Goal: Check status: Check status

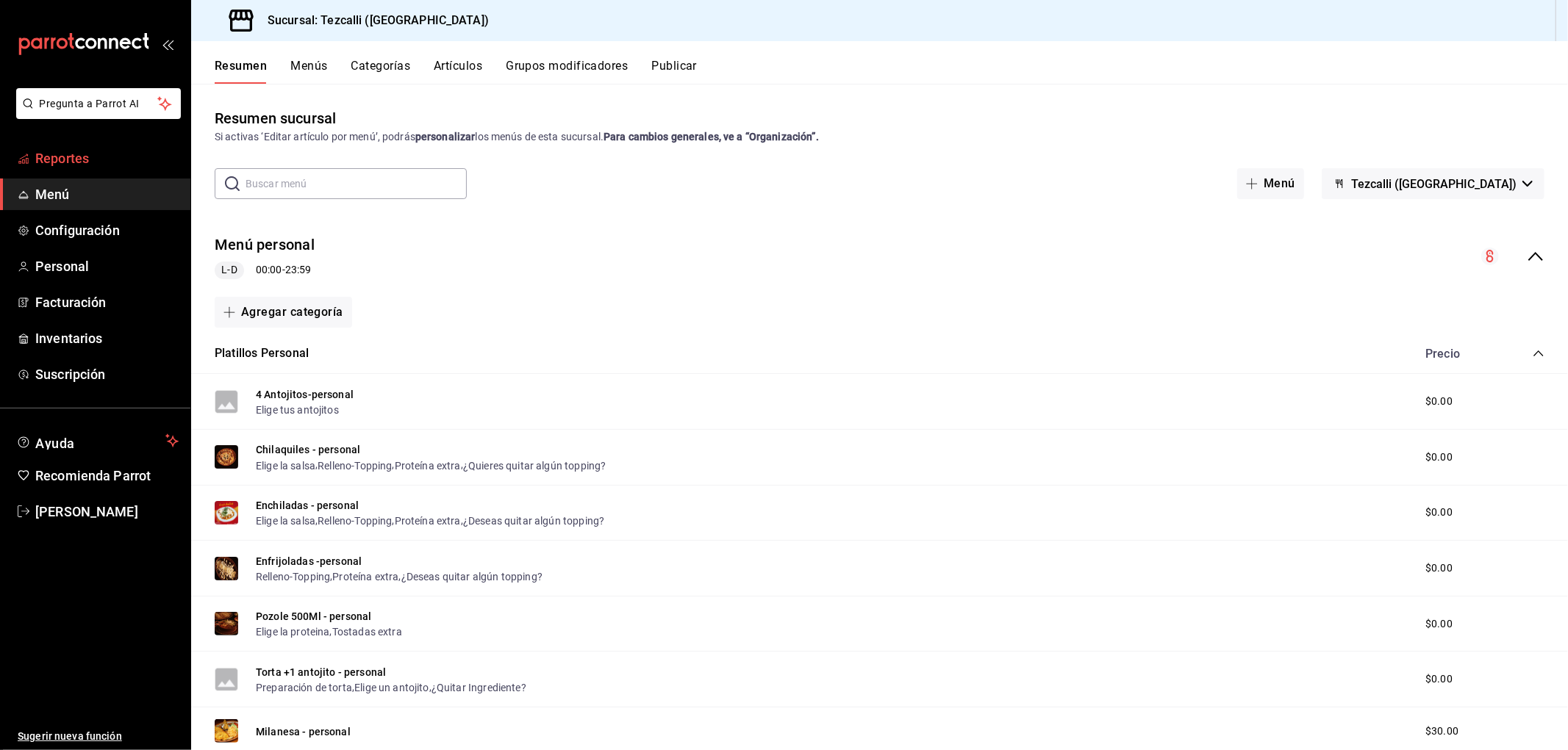
click at [169, 158] on span "Reportes" at bounding box center [107, 158] width 144 height 19
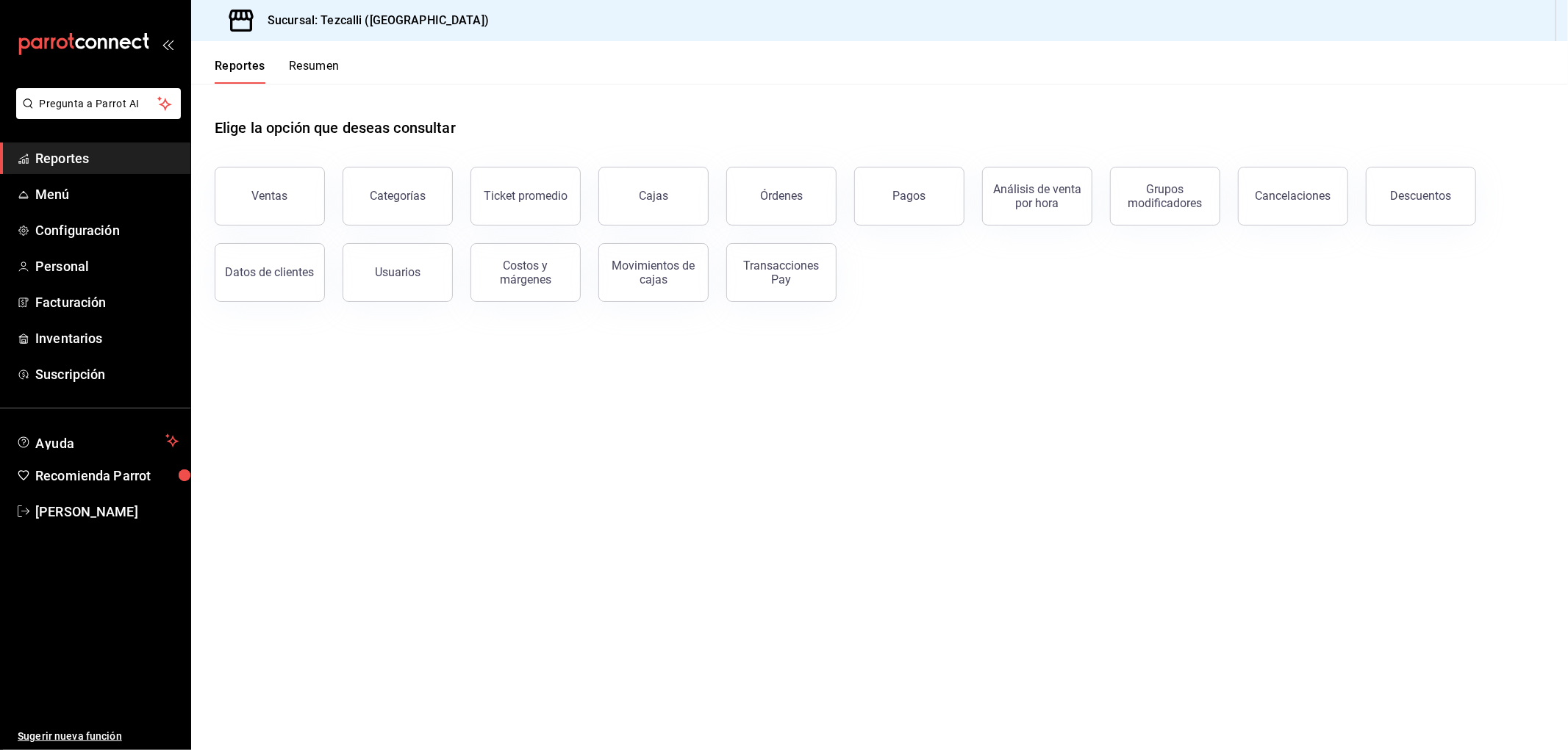
click at [656, 188] on button "Cajas" at bounding box center [653, 196] width 111 height 59
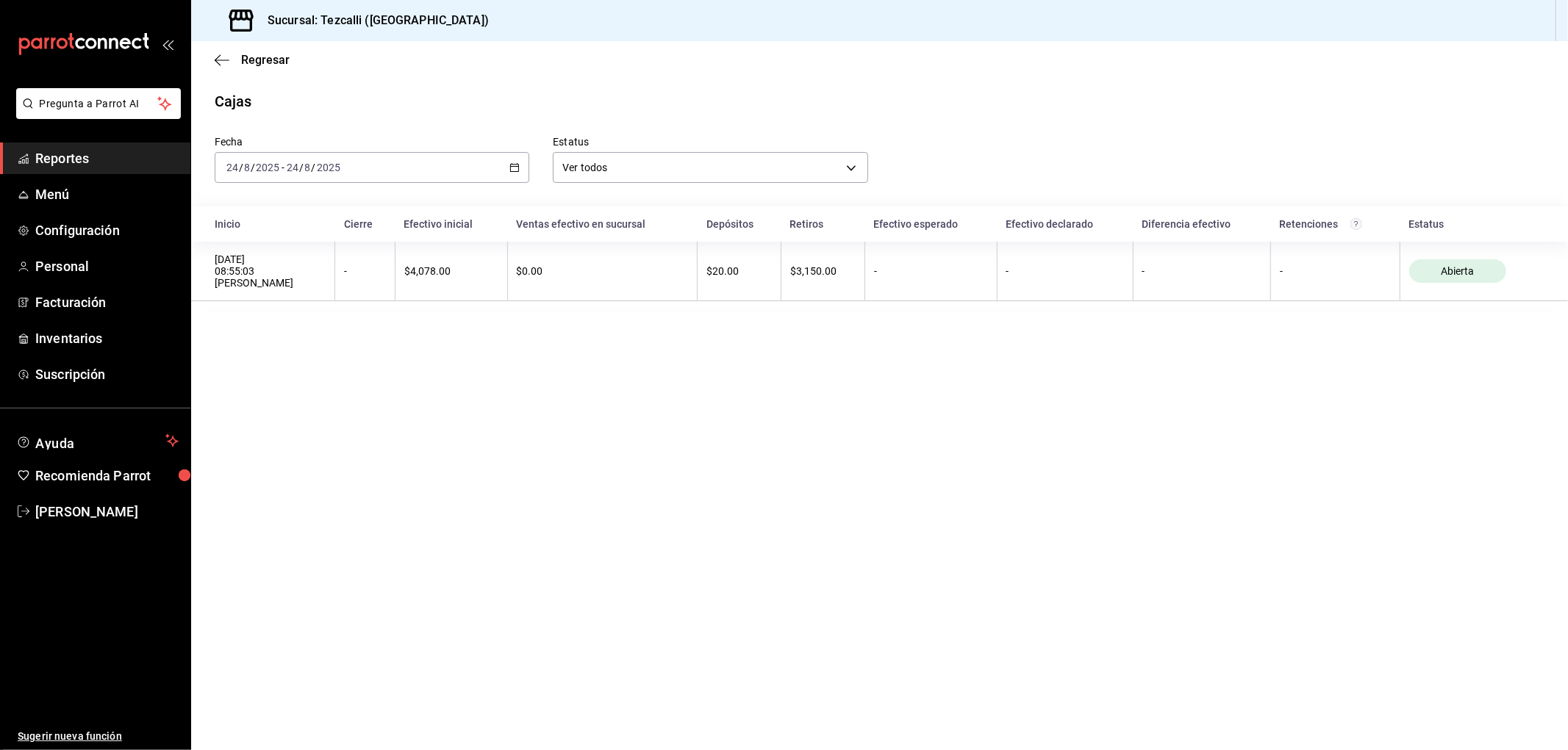
click at [371, 178] on div "[DATE] [DATE] - [DATE] [DATE]" at bounding box center [372, 167] width 314 height 31
click at [324, 244] on span "Ayer" at bounding box center [284, 245] width 114 height 15
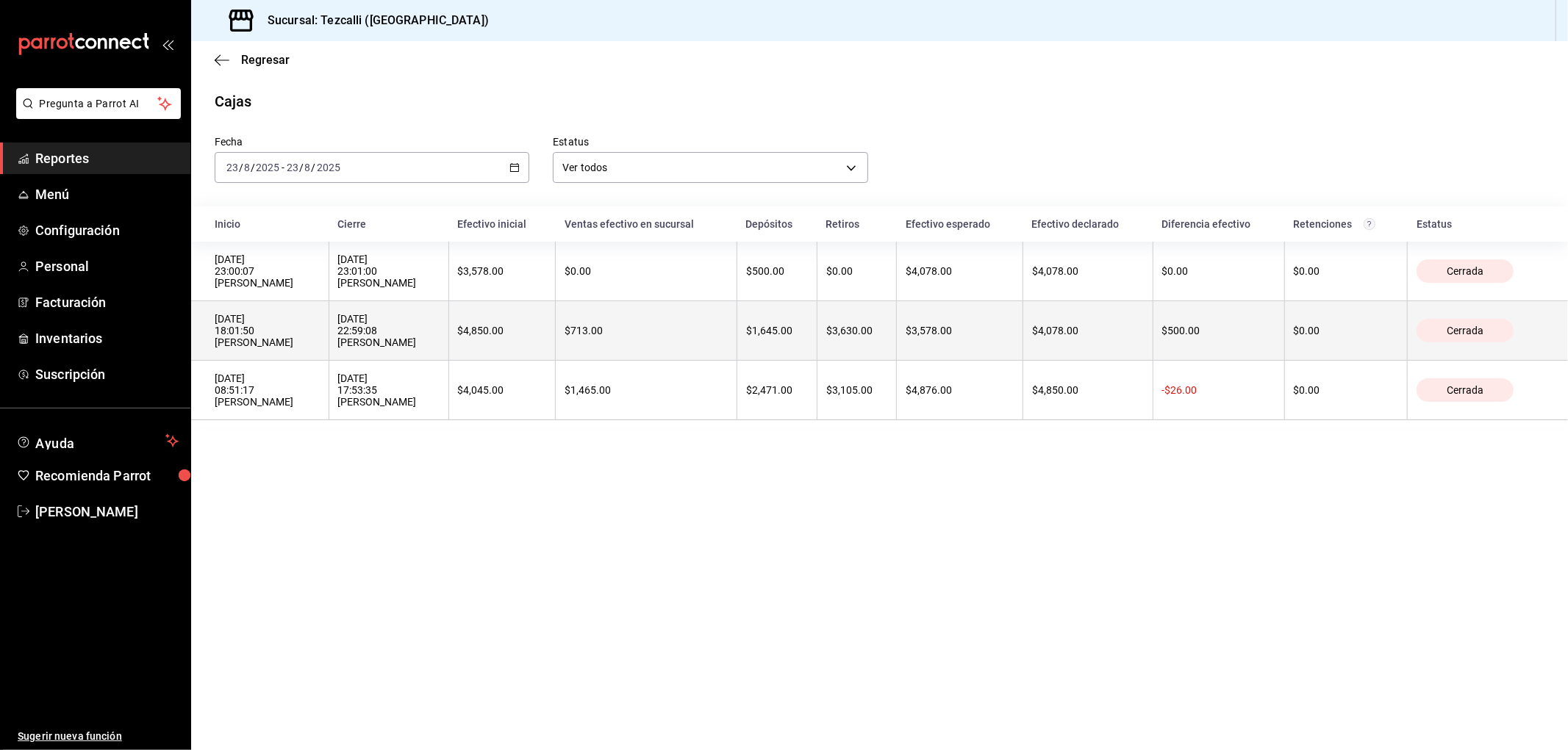
click at [738, 322] on th "$713.00" at bounding box center [646, 331] width 182 height 59
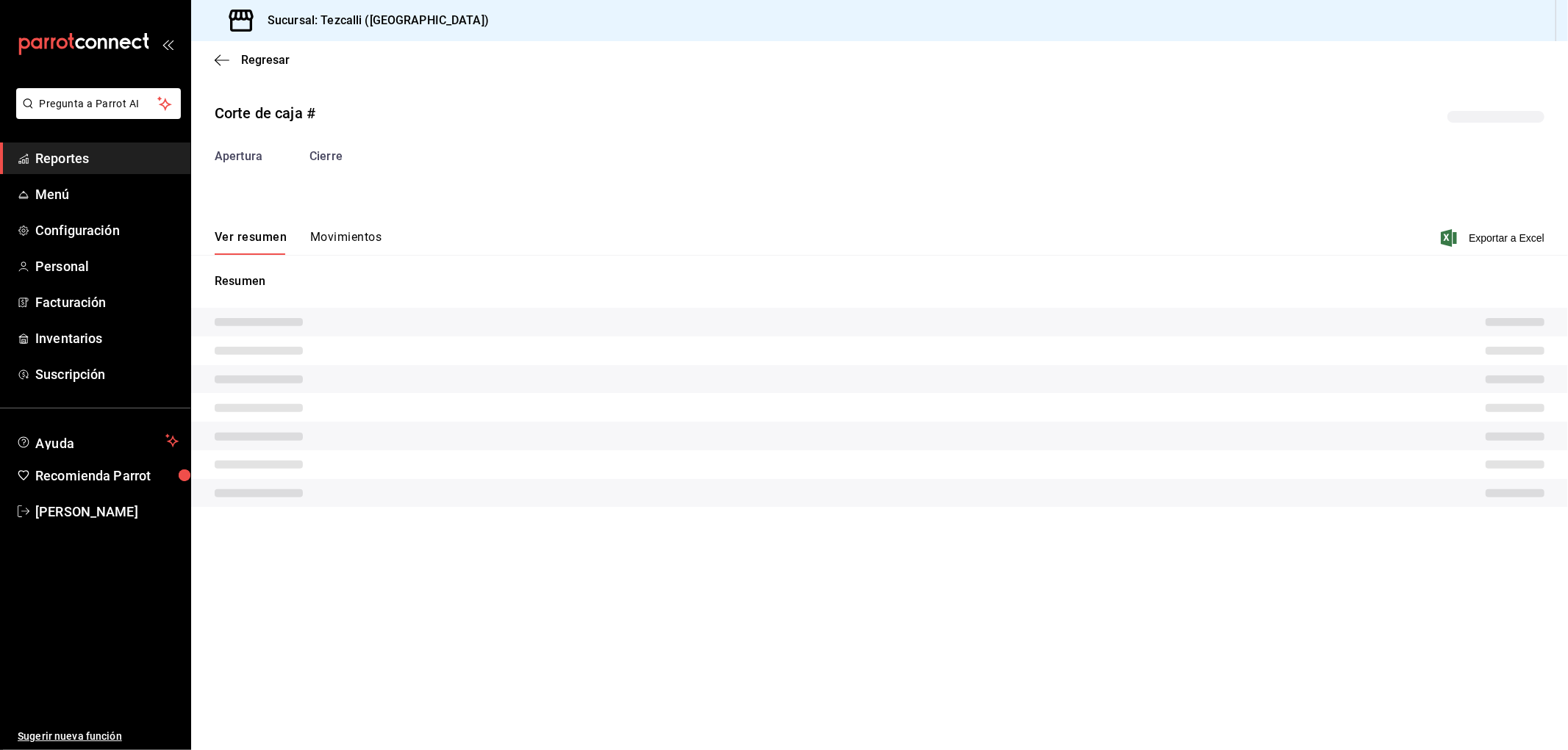
click at [348, 244] on button "Movimientos" at bounding box center [346, 242] width 71 height 25
